Goal: Task Accomplishment & Management: Manage account settings

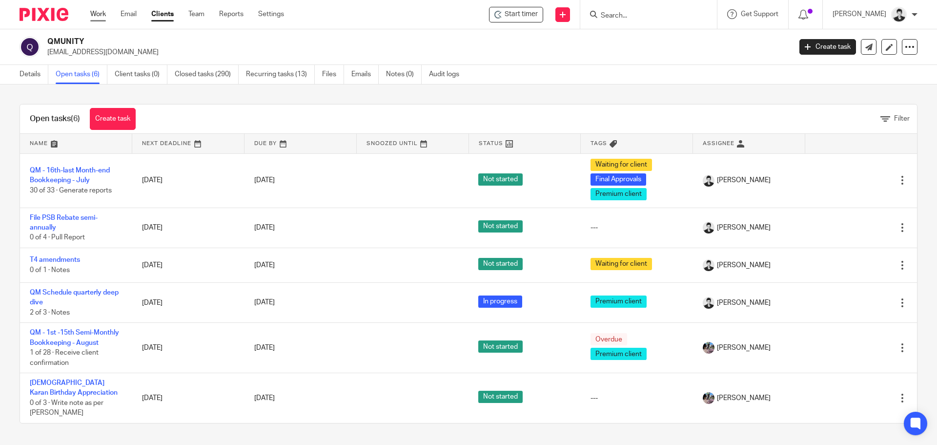
click at [104, 12] on link "Work" at bounding box center [98, 14] width 16 height 10
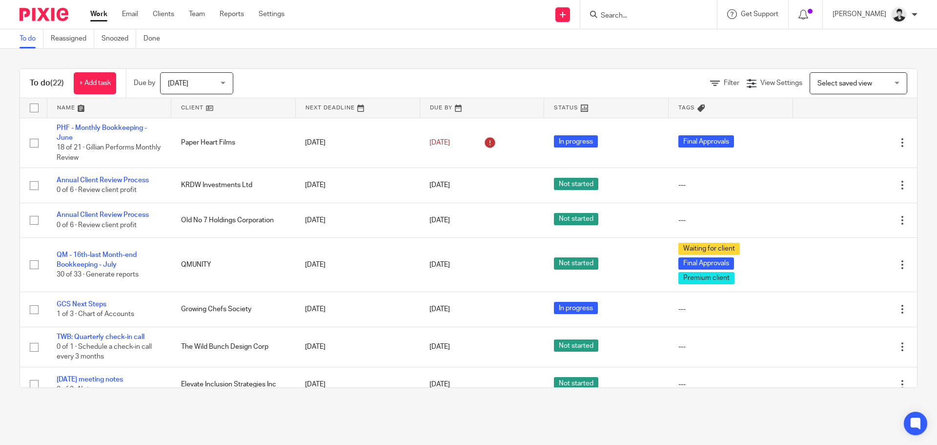
click at [818, 90] on span "Select saved view" at bounding box center [853, 83] width 71 height 21
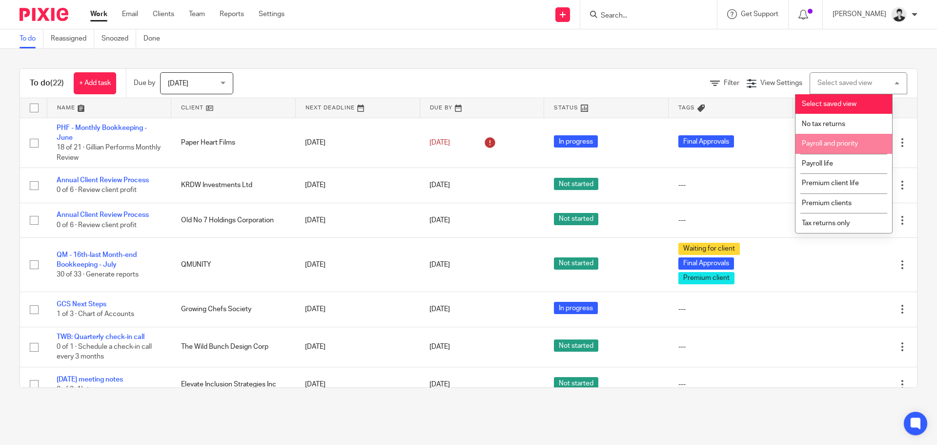
click at [836, 150] on li "Payroll and priority" at bounding box center [844, 144] width 97 height 20
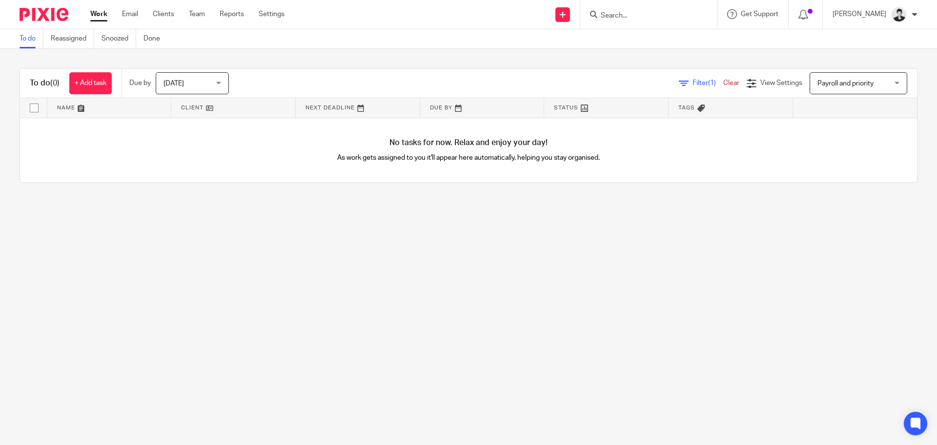
click at [826, 83] on span "Payroll and priority" at bounding box center [846, 83] width 56 height 7
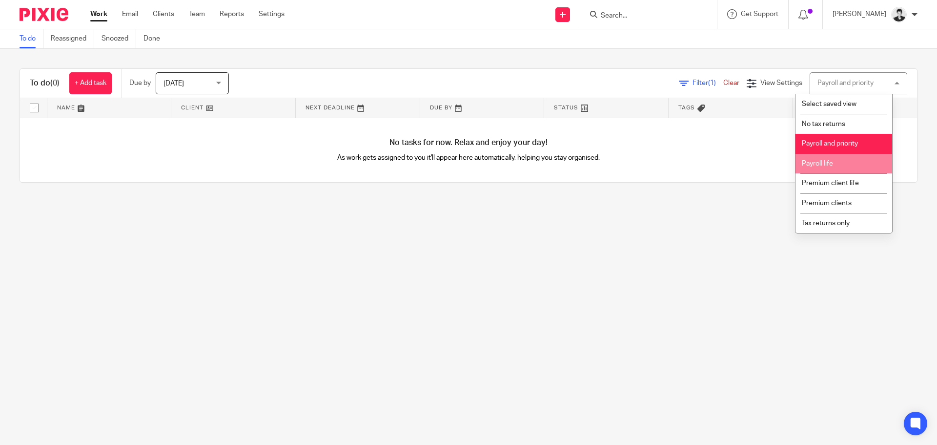
click at [833, 169] on li "Payroll life" at bounding box center [844, 164] width 97 height 20
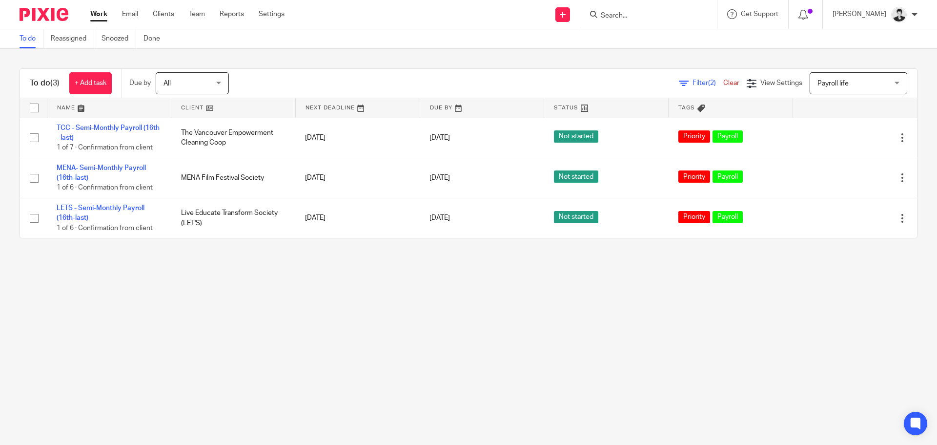
click at [818, 80] on span "Payroll life" at bounding box center [833, 83] width 31 height 7
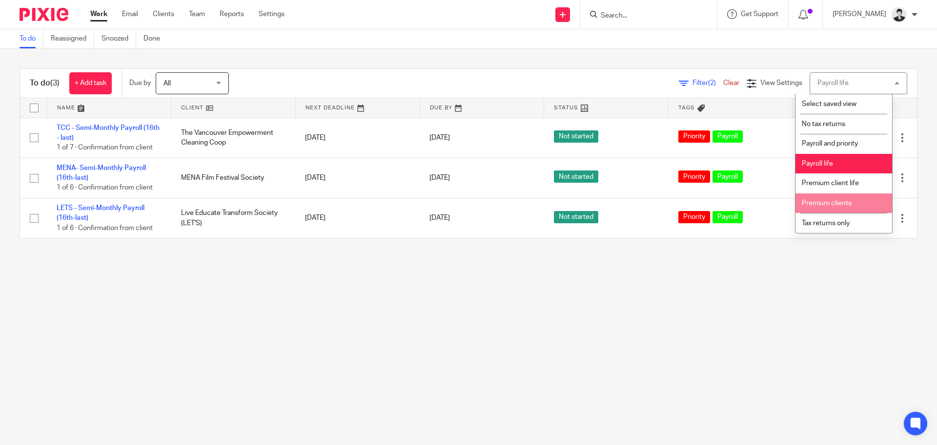
click at [843, 204] on span "Premium clients" at bounding box center [827, 203] width 50 height 7
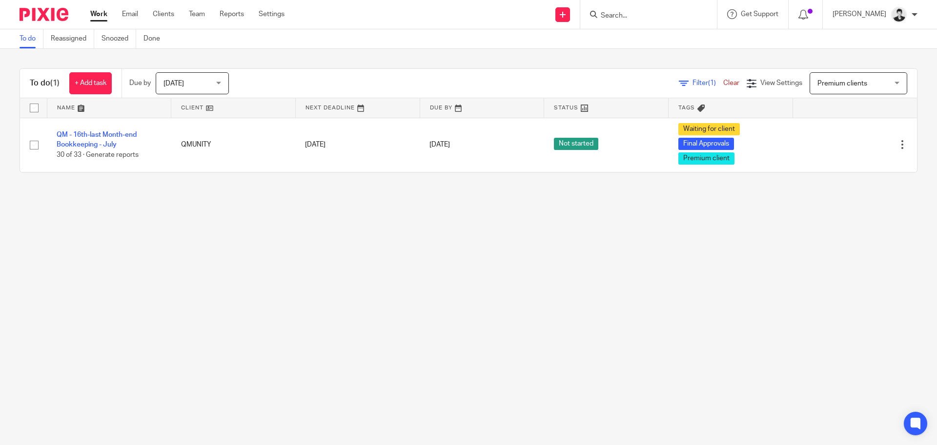
click at [99, 17] on link "Work" at bounding box center [98, 14] width 17 height 10
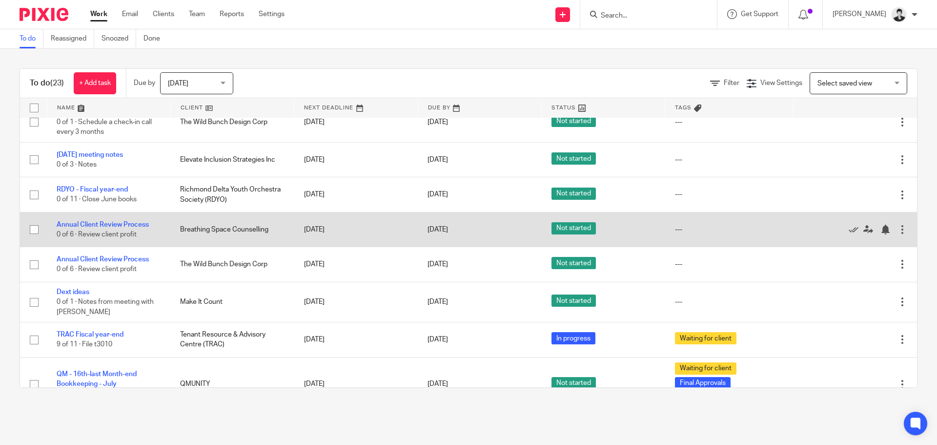
scroll to position [152, 0]
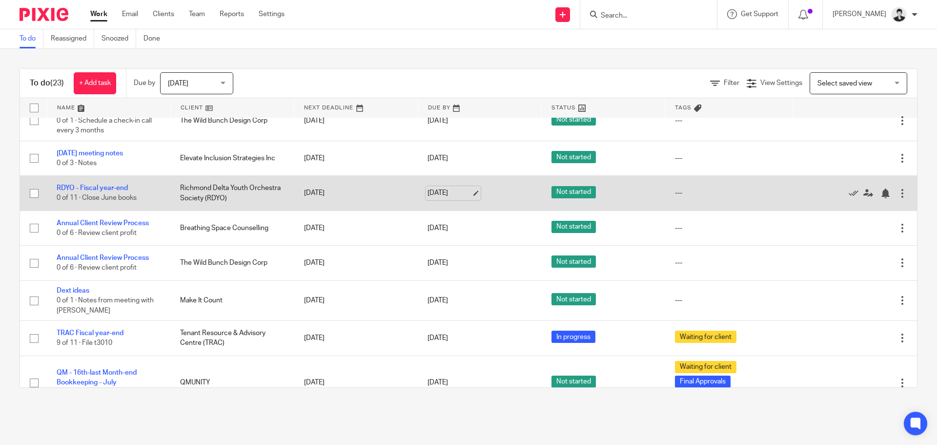
click at [448, 191] on link "Aug 20, 2025" at bounding box center [450, 193] width 44 height 10
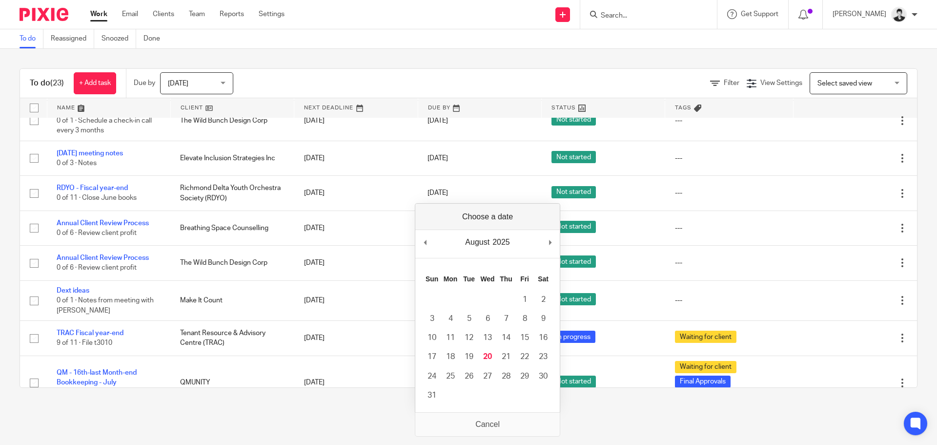
drag, startPoint x: 315, startPoint y: 413, endPoint x: 358, endPoint y: 410, distance: 43.6
click at [315, 412] on main "To do Reassigned Snoozed Done To do (23) + Add task Due by Today Today Today To…" at bounding box center [468, 222] width 937 height 445
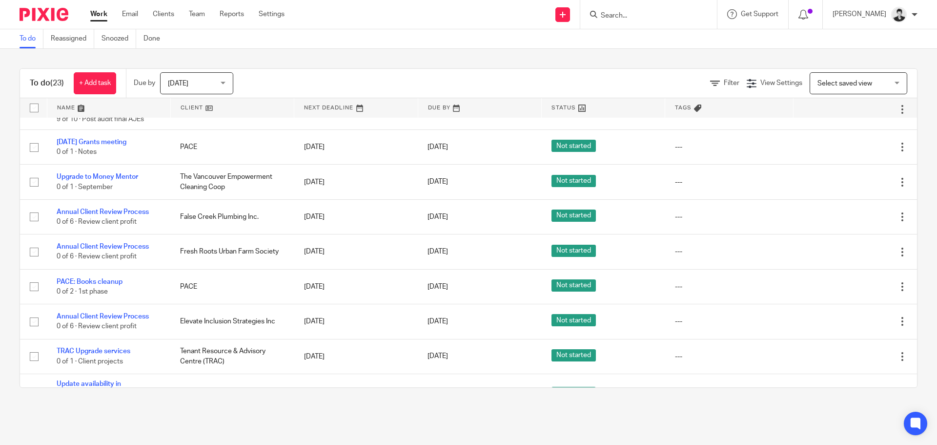
scroll to position [603, 0]
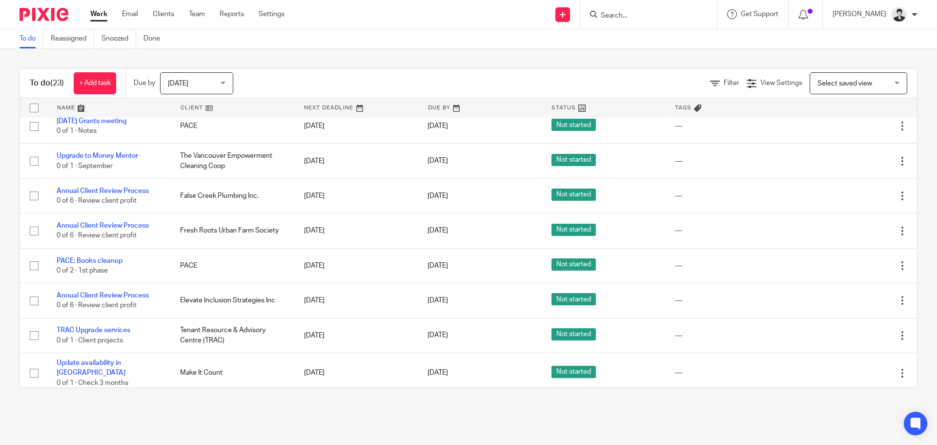
click at [661, 15] on input "Search" at bounding box center [644, 16] width 88 height 9
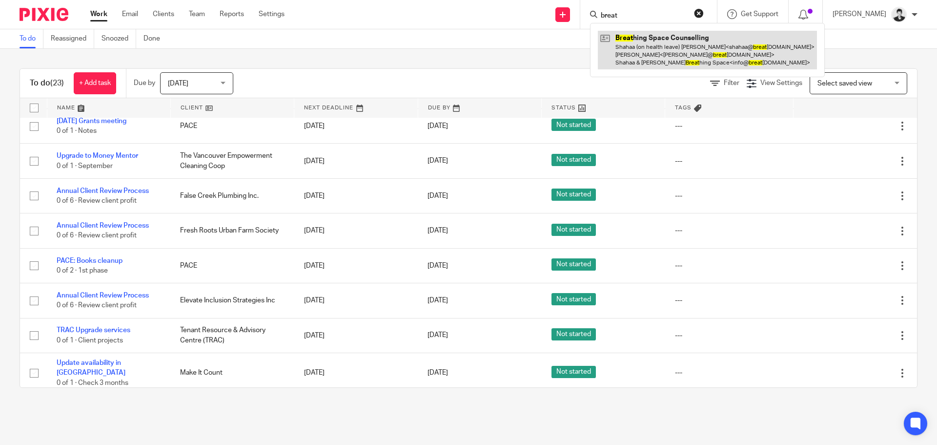
type input "breat"
click at [677, 43] on link at bounding box center [707, 50] width 219 height 39
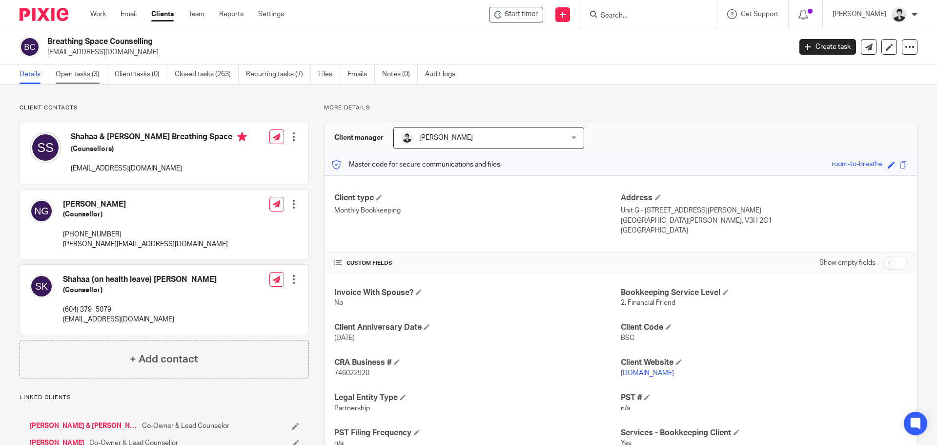
click at [69, 70] on link "Open tasks (3)" at bounding box center [82, 74] width 52 height 19
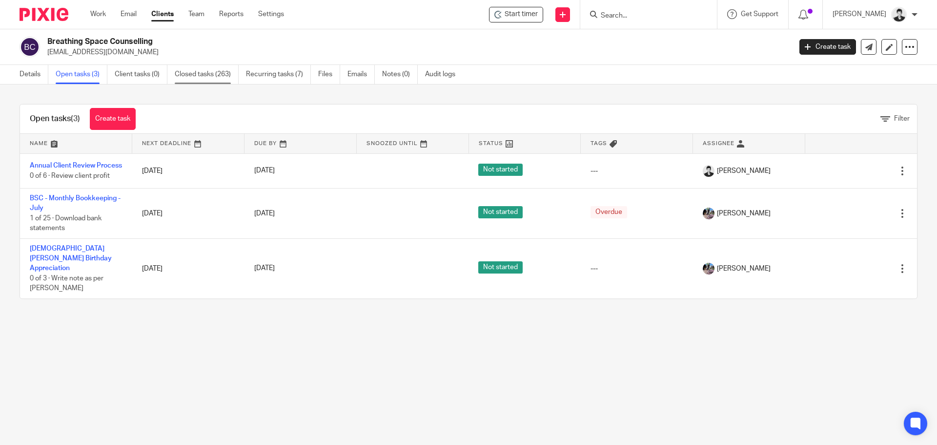
click at [209, 73] on link "Closed tasks (263)" at bounding box center [207, 74] width 64 height 19
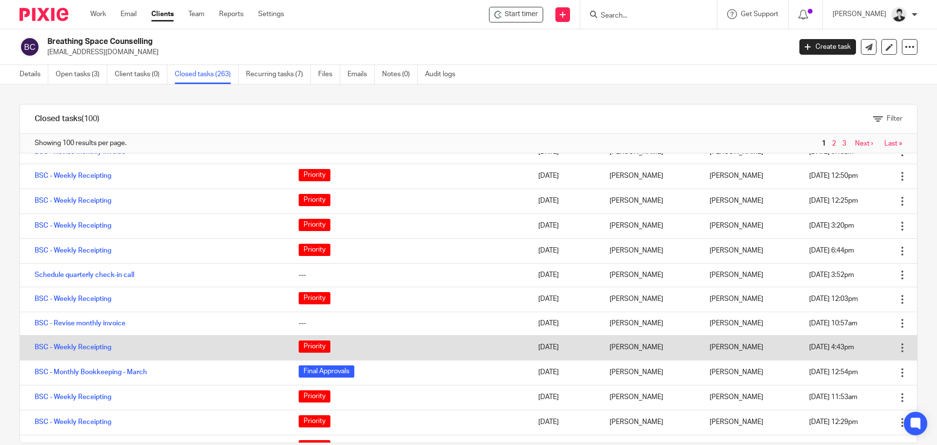
scroll to position [478, 0]
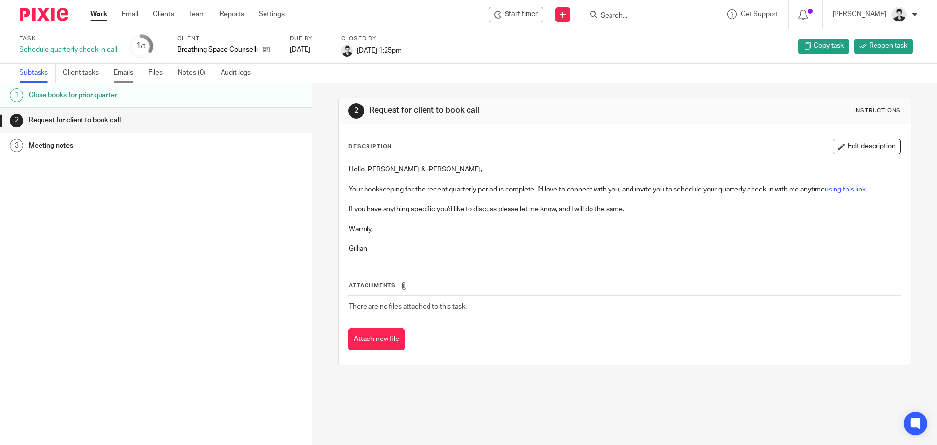
click at [122, 73] on link "Emails" at bounding box center [127, 72] width 27 height 19
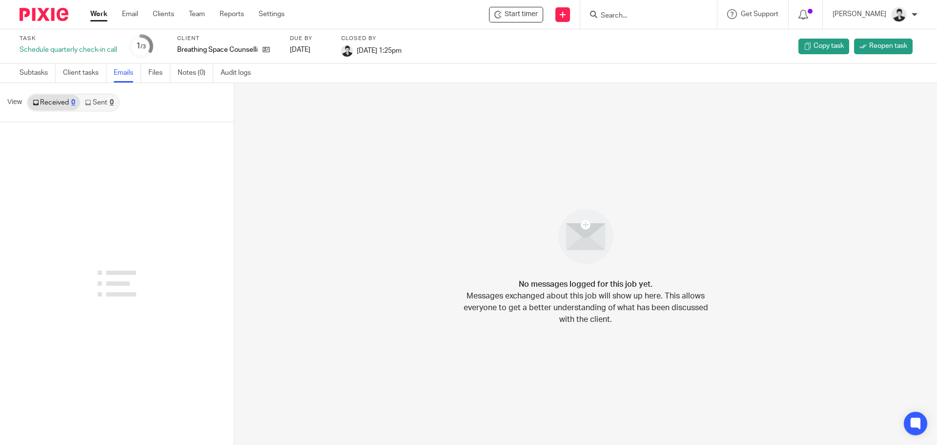
click at [112, 102] on div "0" at bounding box center [112, 102] width 4 height 7
